Goal: Check status

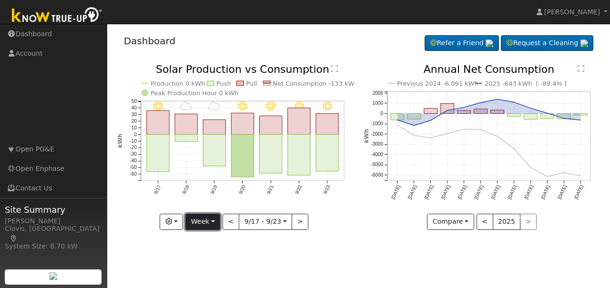
click at [216, 222] on button "Week" at bounding box center [202, 222] width 35 height 16
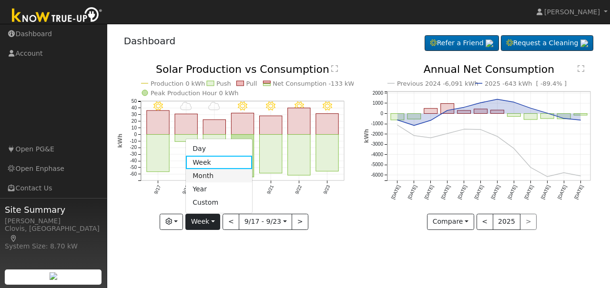
click at [212, 177] on link "Month" at bounding box center [219, 175] width 66 height 13
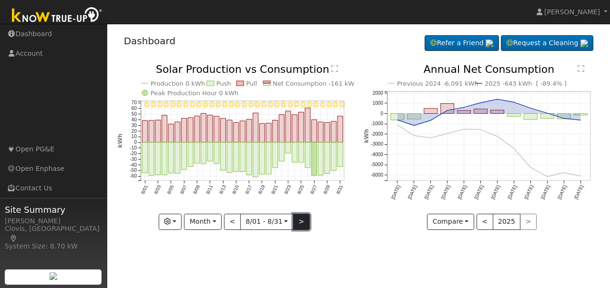
click at [302, 223] on button ">" at bounding box center [301, 222] width 17 height 16
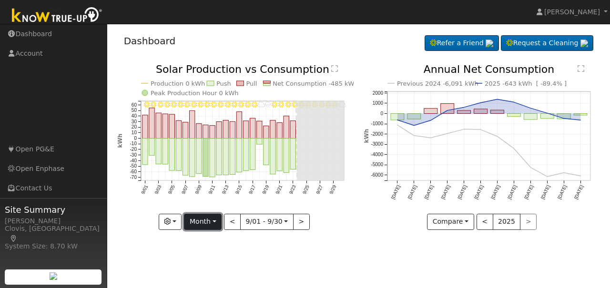
click at [219, 225] on button "Month" at bounding box center [203, 222] width 38 height 16
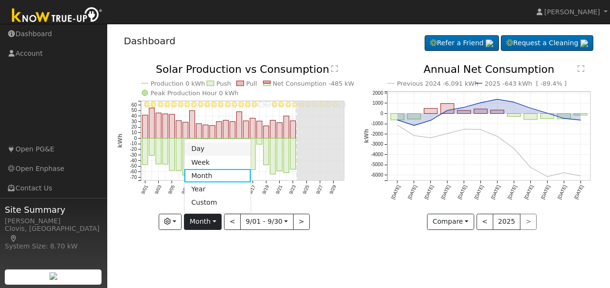
click at [214, 153] on link "Day" at bounding box center [217, 149] width 66 height 13
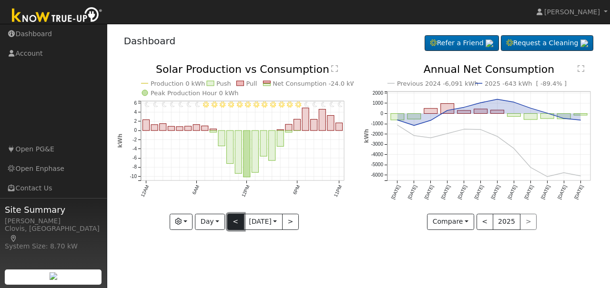
click at [231, 225] on button "<" at bounding box center [235, 222] width 17 height 16
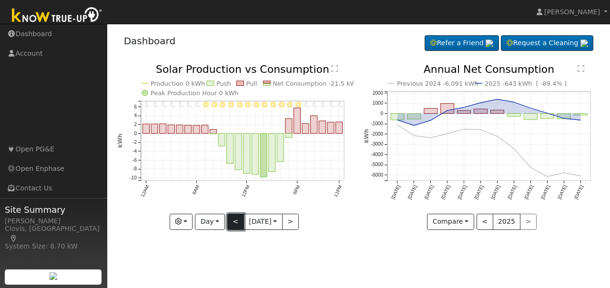
click at [231, 225] on button "<" at bounding box center [235, 222] width 17 height 16
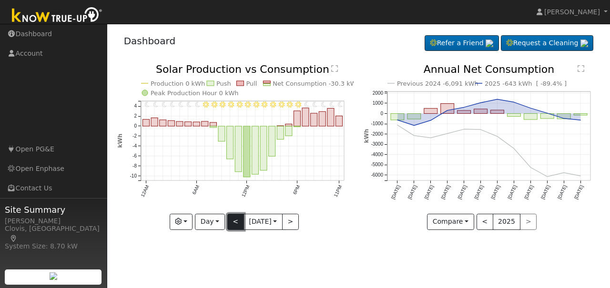
click at [231, 225] on button "<" at bounding box center [235, 222] width 17 height 16
type input "[DATE]"
